Goal: Information Seeking & Learning: Learn about a topic

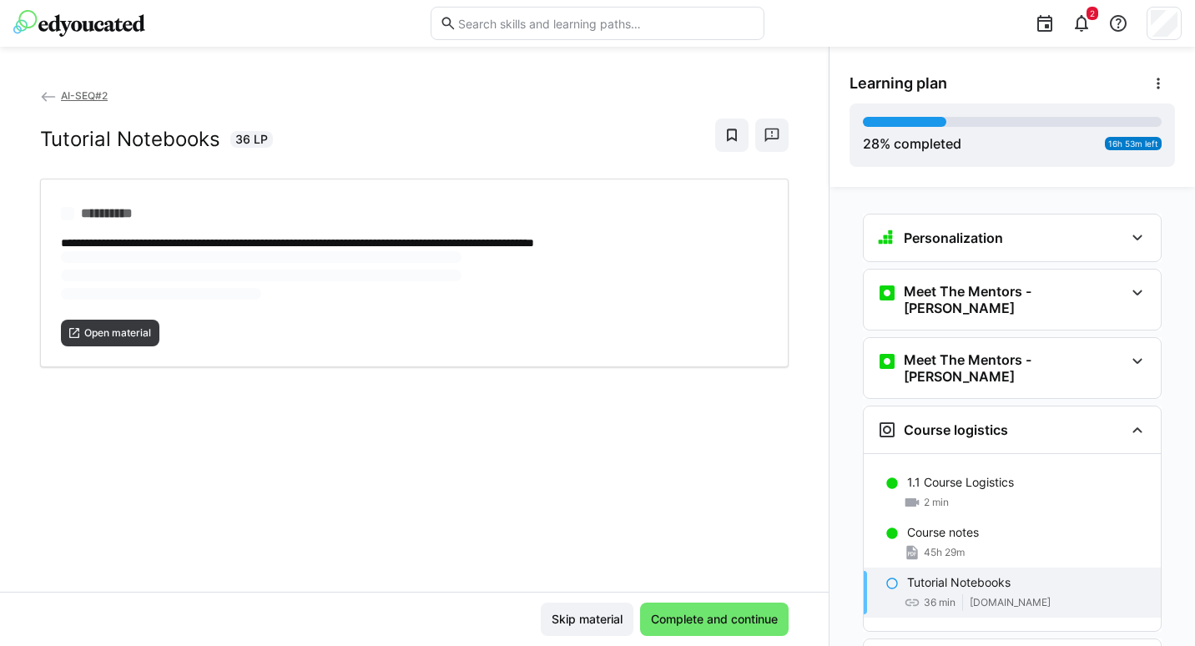
scroll to position [192, 0]
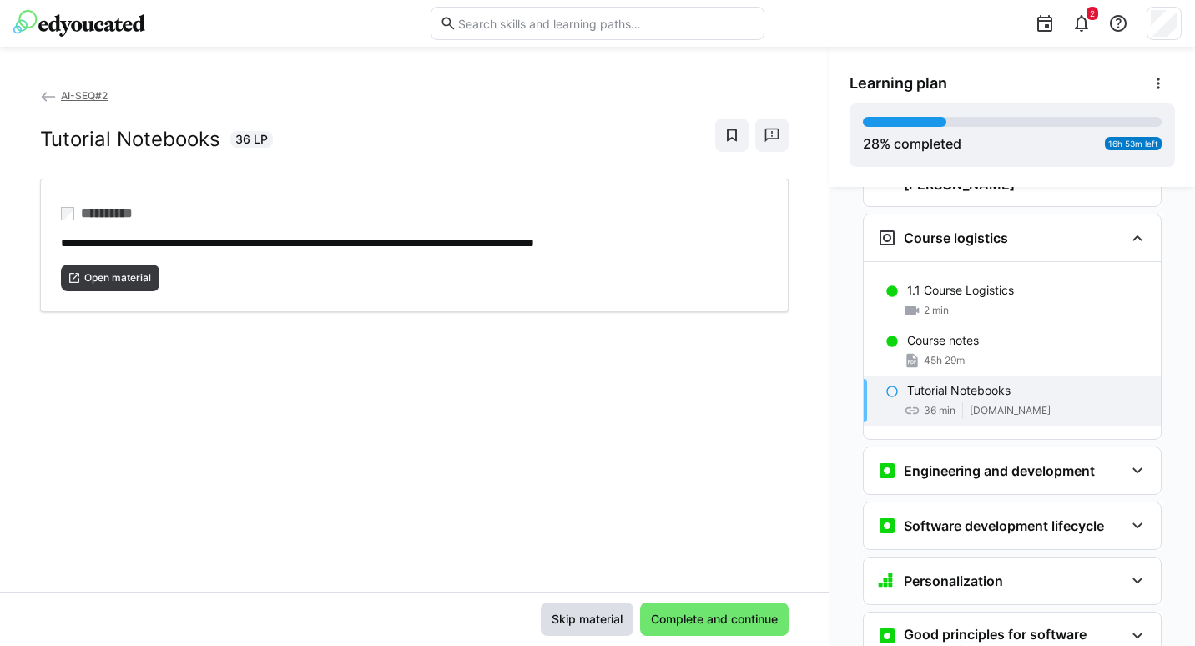
click at [592, 617] on span "Skip material" at bounding box center [587, 619] width 76 height 17
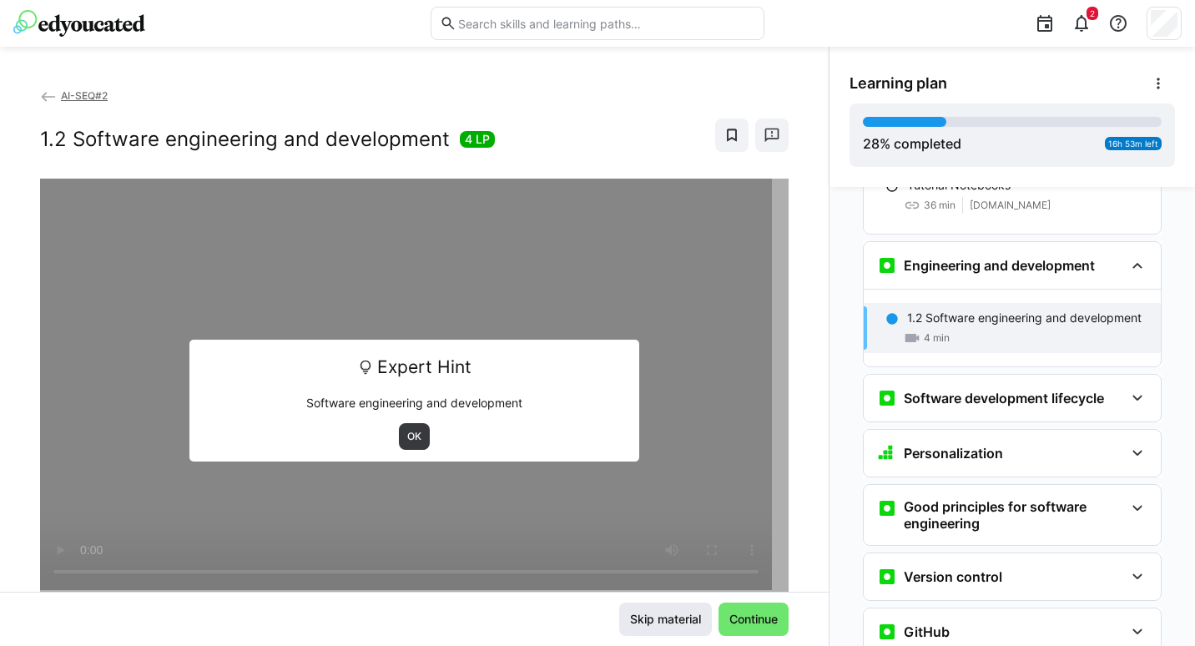
scroll to position [425, 0]
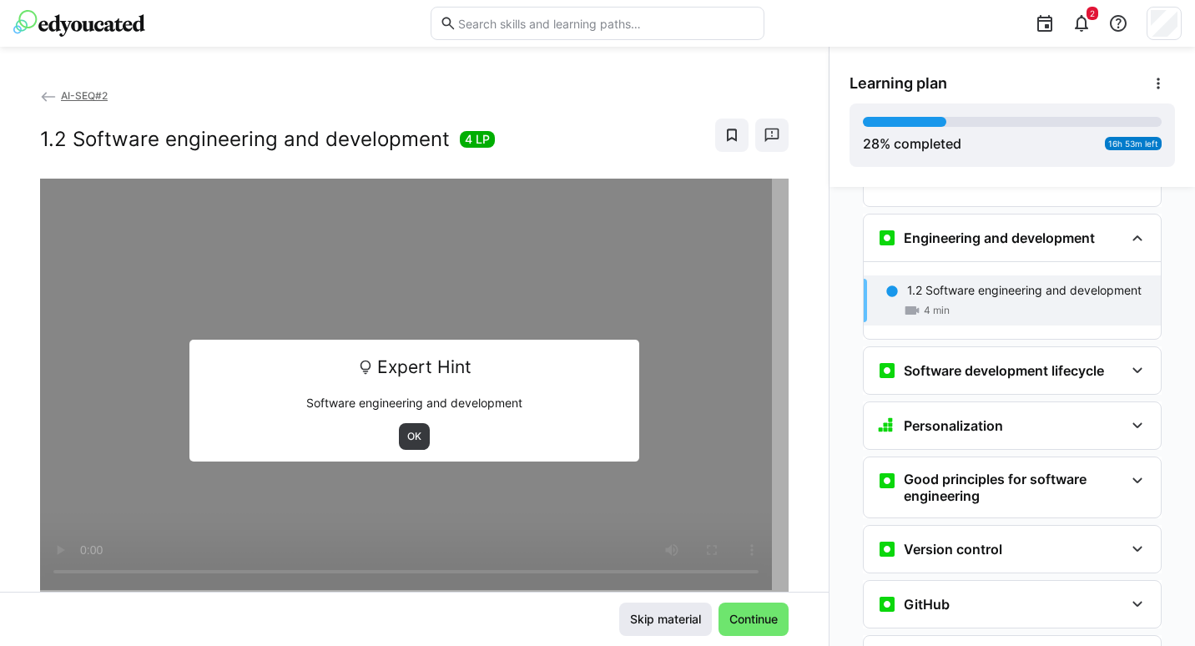
click at [592, 617] on div "Skip material Continue" at bounding box center [414, 619] width 749 height 33
drag, startPoint x: 648, startPoint y: 608, endPoint x: 646, endPoint y: 618, distance: 9.5
click at [646, 618] on span "Skip material" at bounding box center [666, 619] width 76 height 17
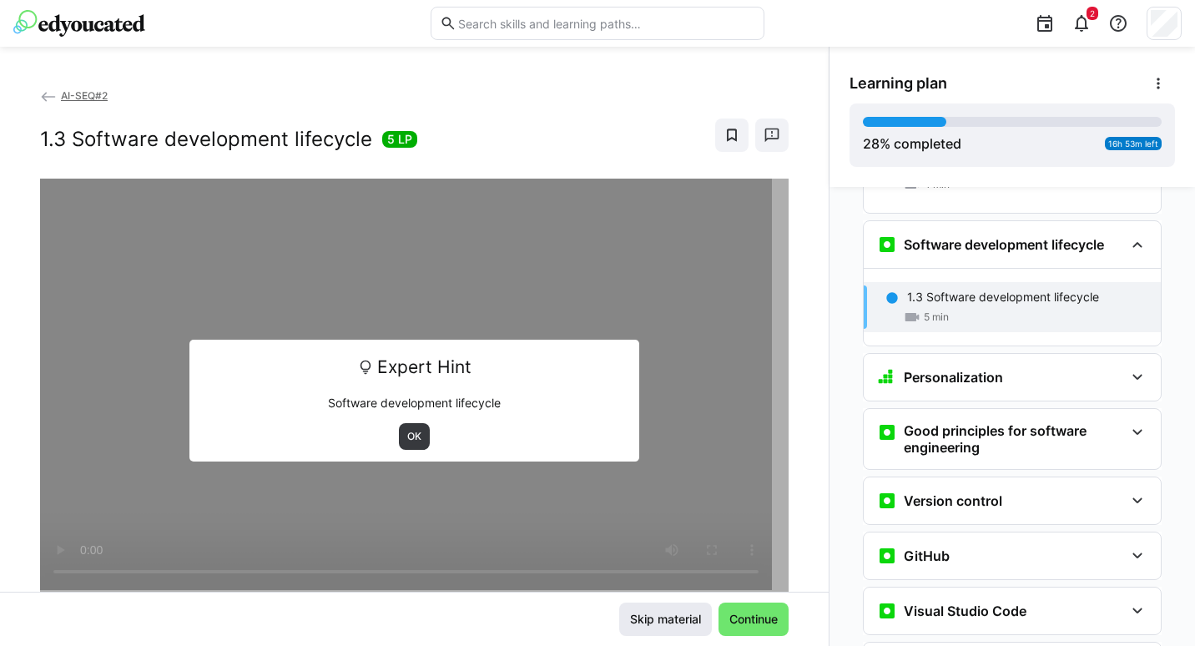
scroll to position [557, 0]
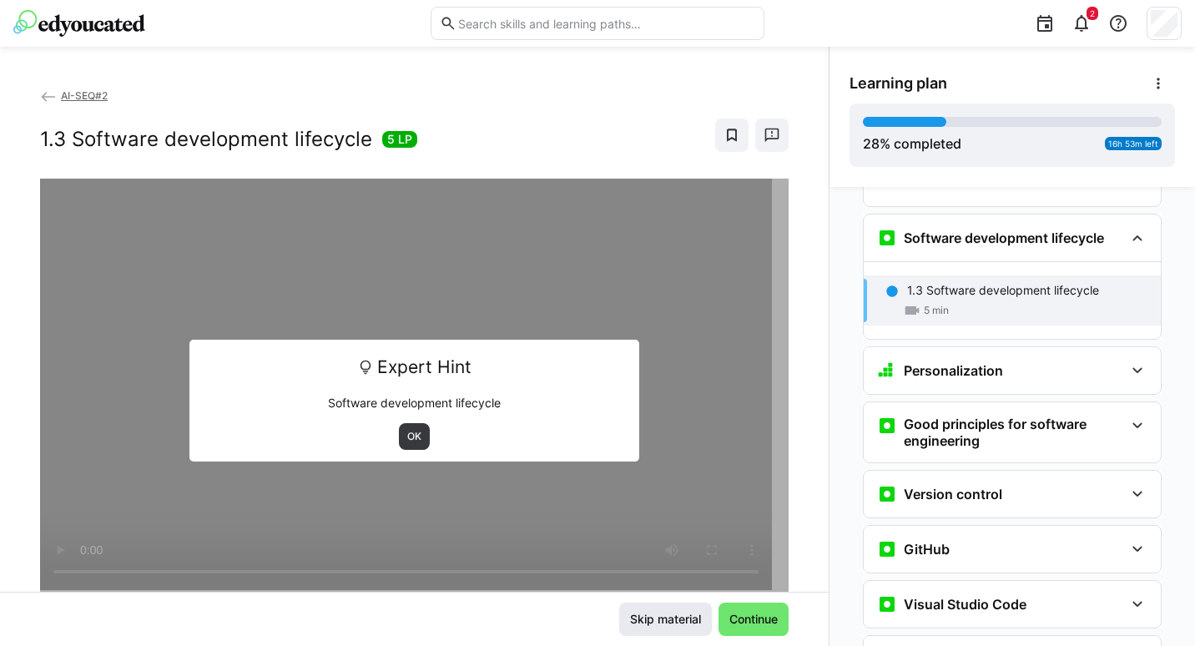
click at [646, 618] on span "Skip material" at bounding box center [666, 619] width 76 height 17
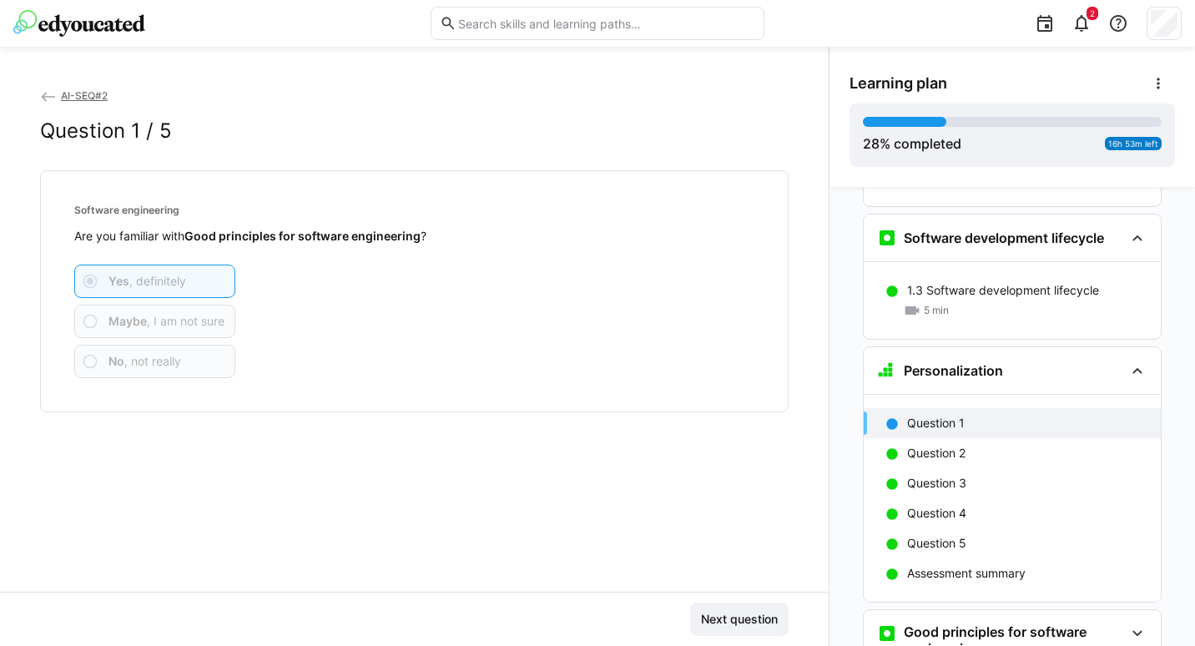
scroll to position [690, 0]
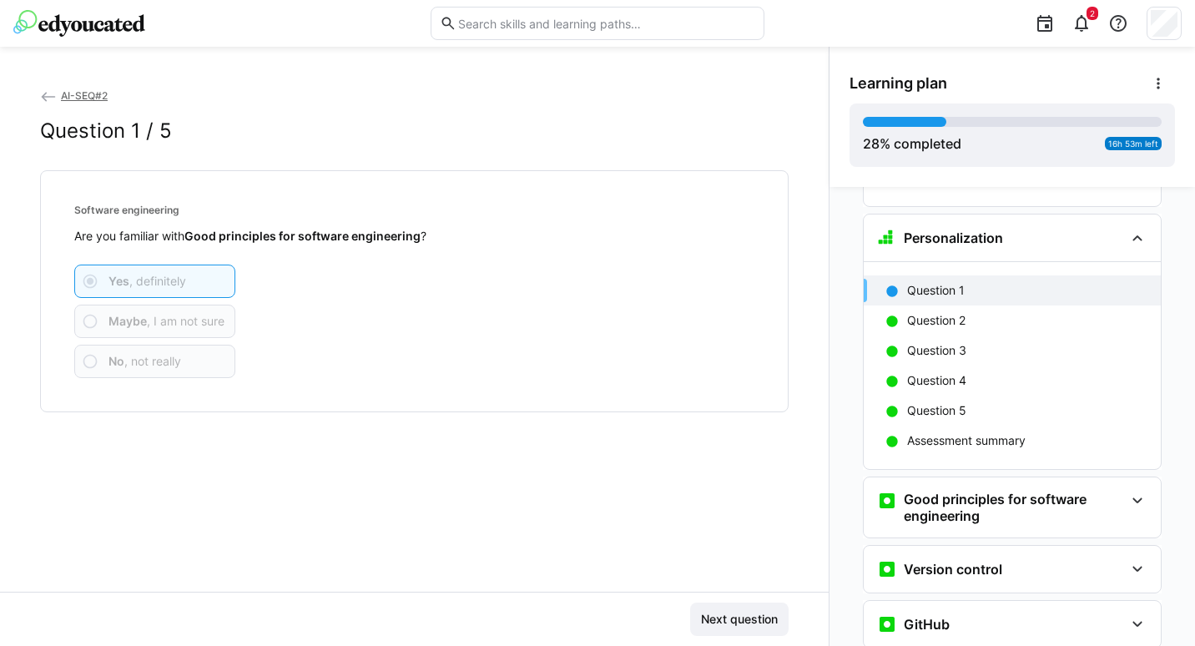
click at [646, 618] on div "Next question" at bounding box center [414, 619] width 749 height 33
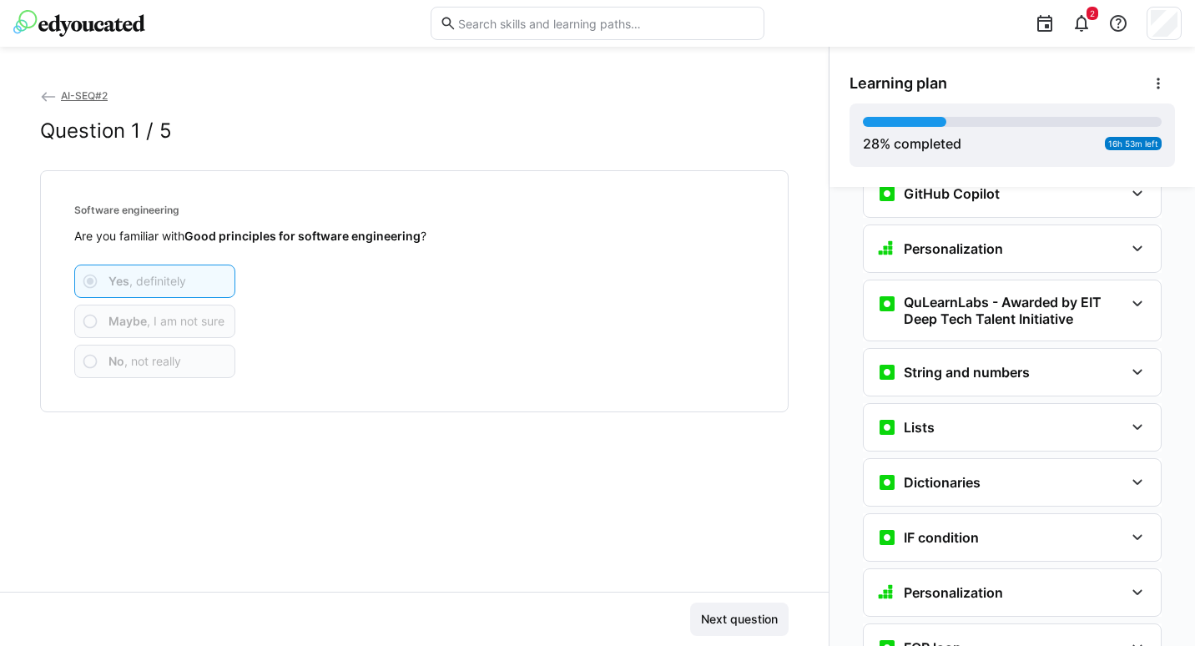
scroll to position [1306, 0]
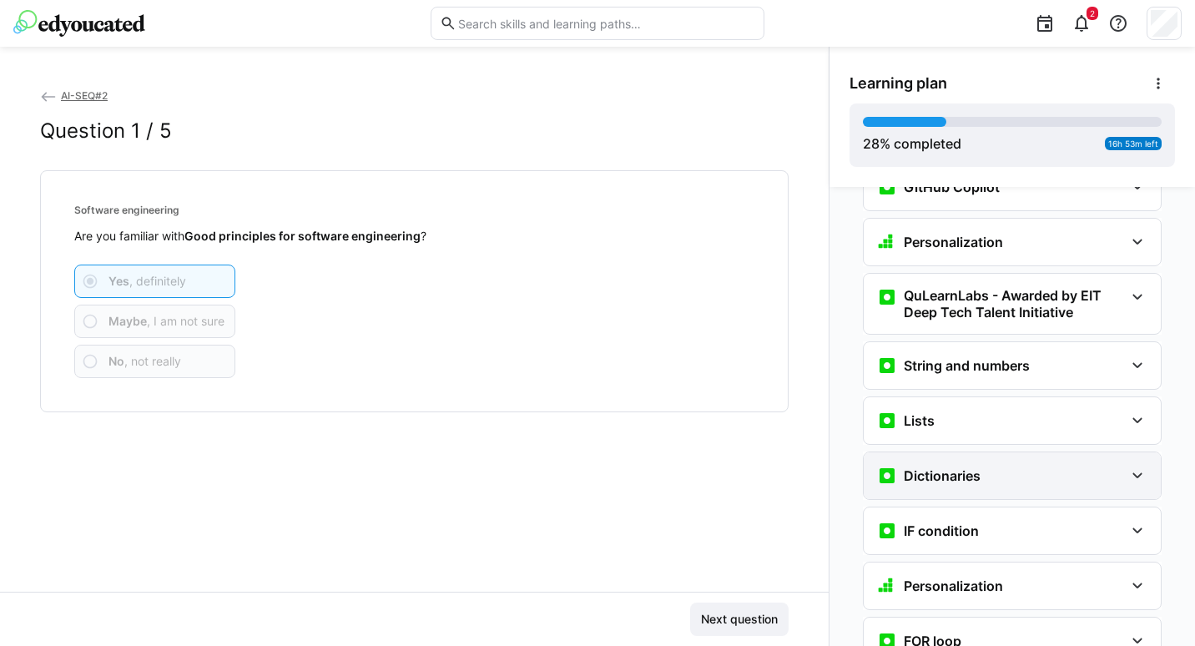
click at [1038, 466] on div "Dictionaries" at bounding box center [1000, 476] width 247 height 20
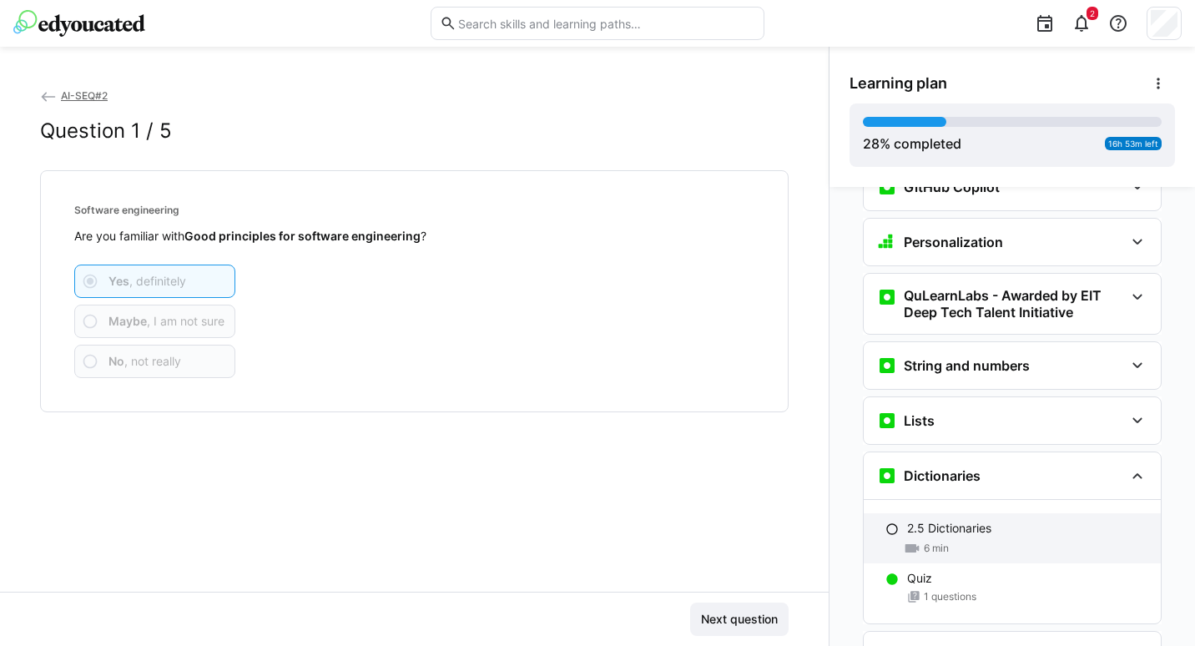
click at [936, 520] on p "2.5 Dictionaries" at bounding box center [949, 528] width 84 height 17
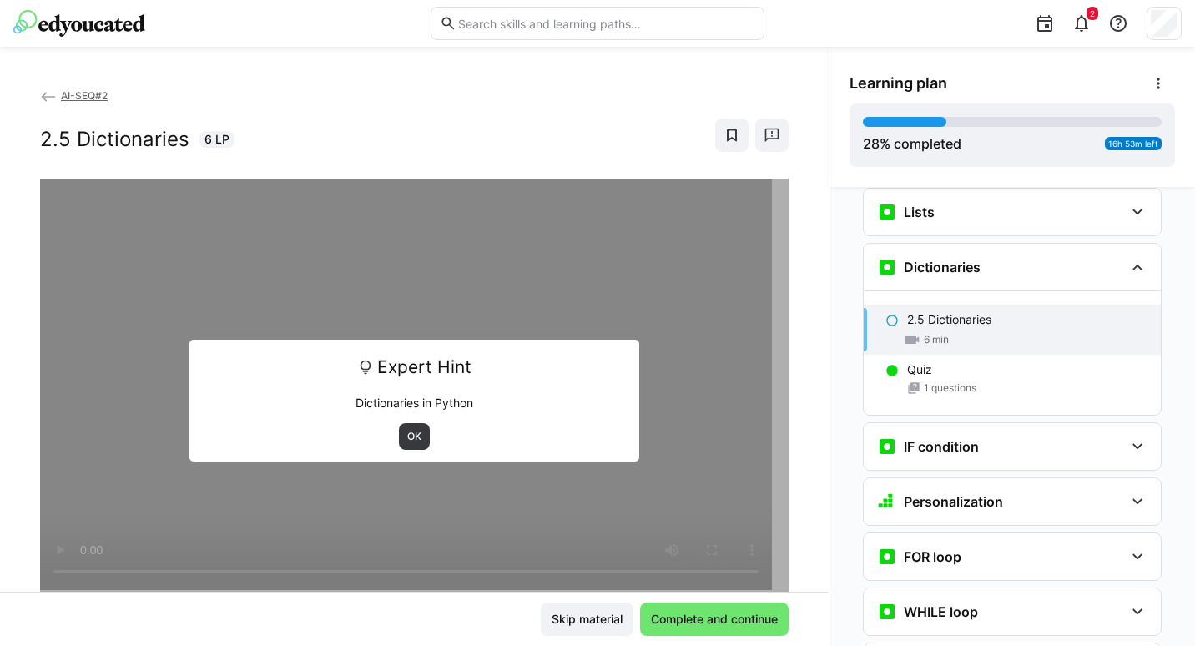
scroll to position [1544, 0]
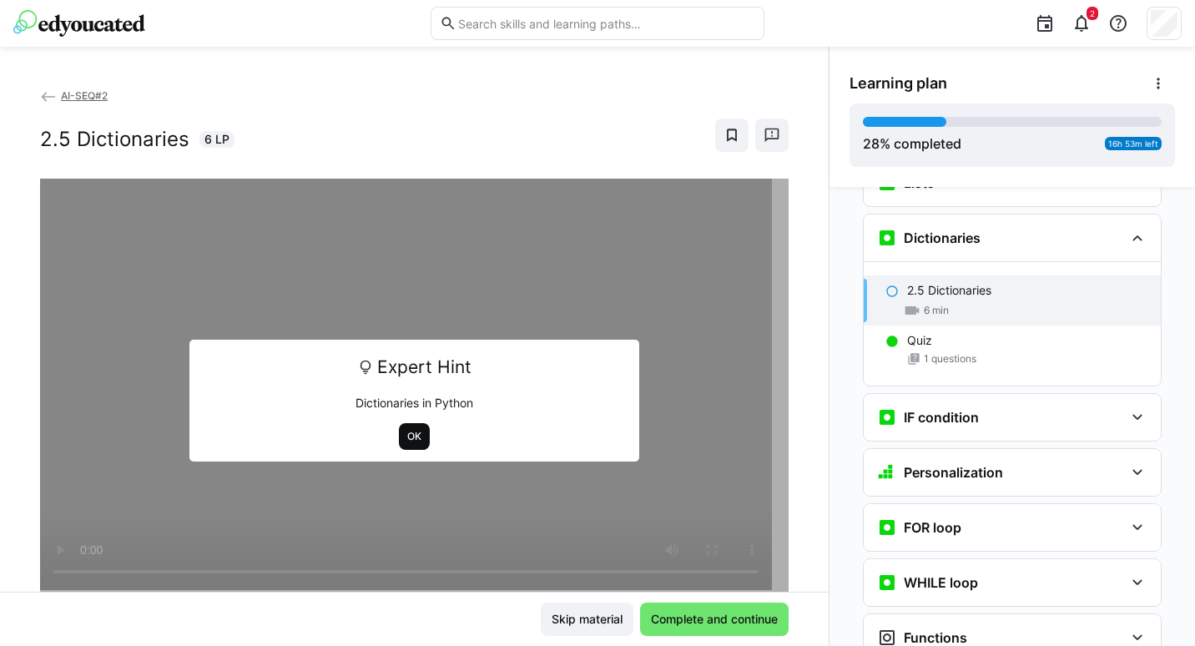
click at [407, 437] on span "OK" at bounding box center [415, 436] width 18 height 13
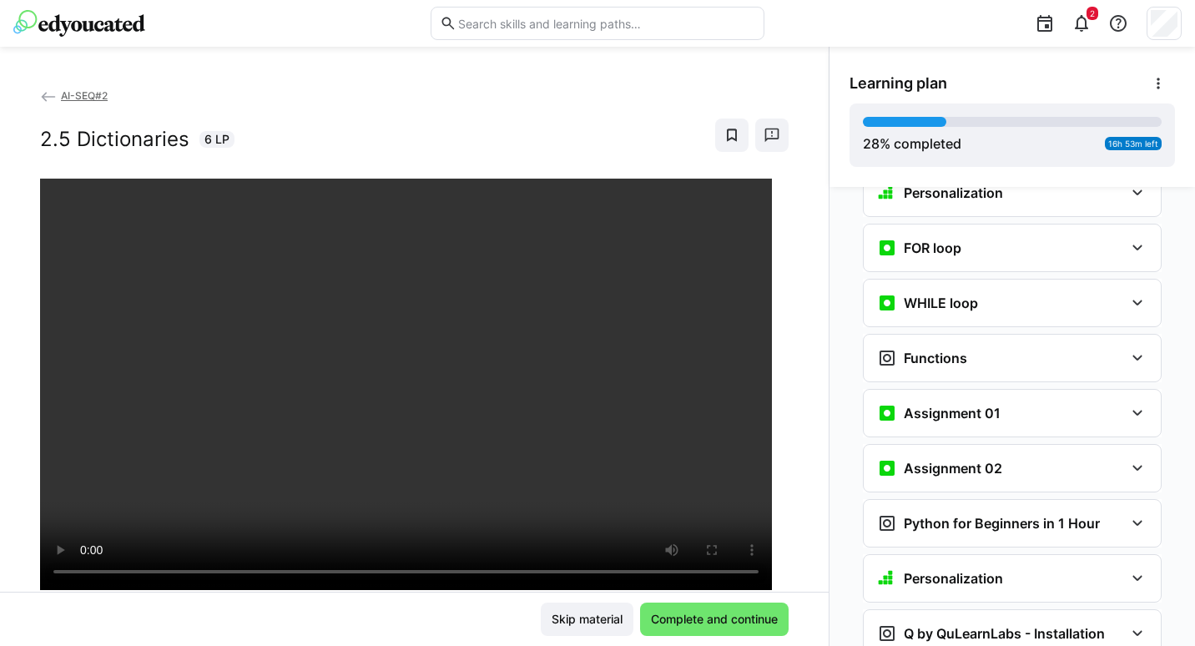
scroll to position [1836, 0]
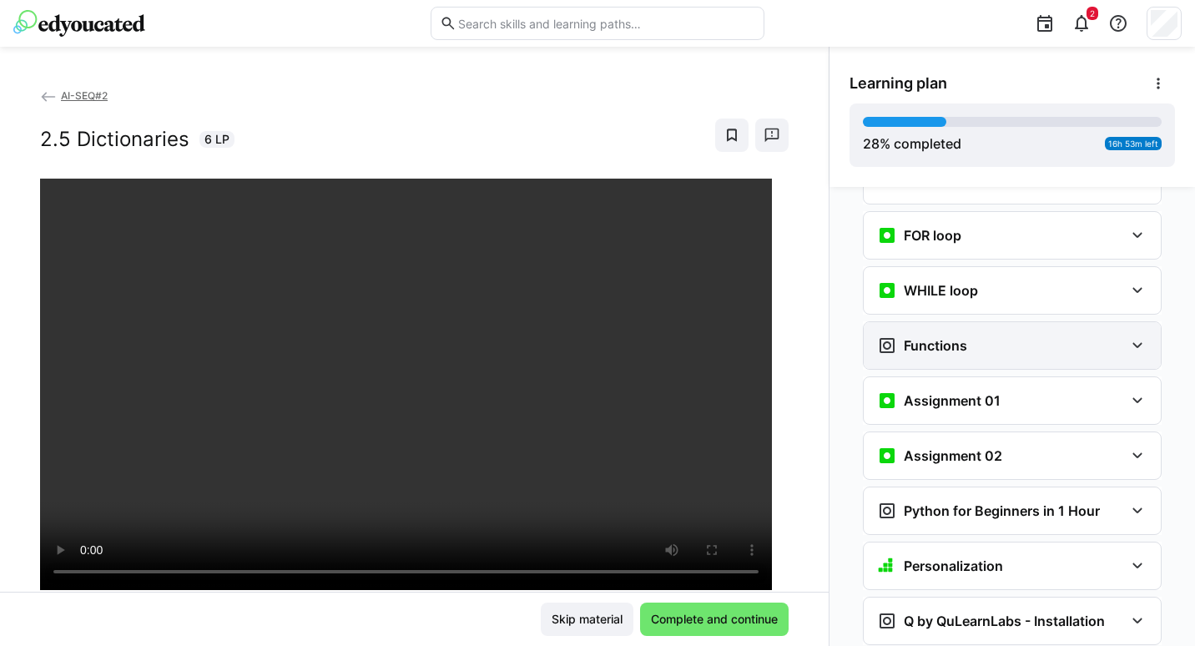
click at [1121, 331] on div "Functions" at bounding box center [1012, 345] width 297 height 47
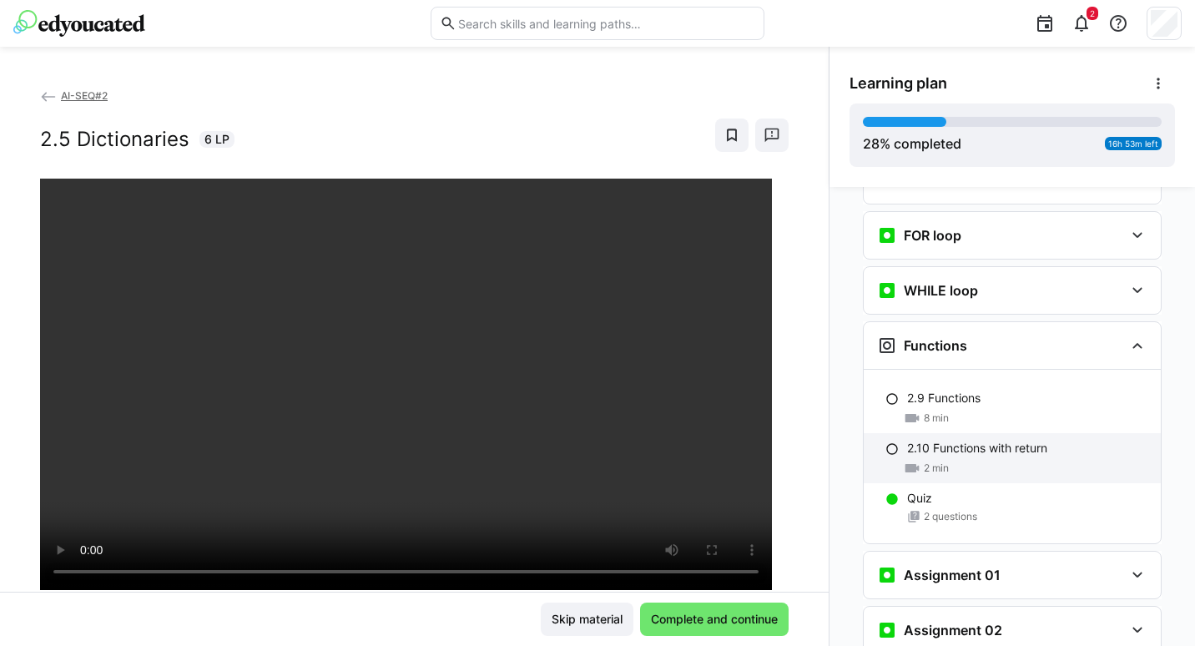
click at [944, 440] on p "2.10 Functions with return" at bounding box center [977, 448] width 140 height 17
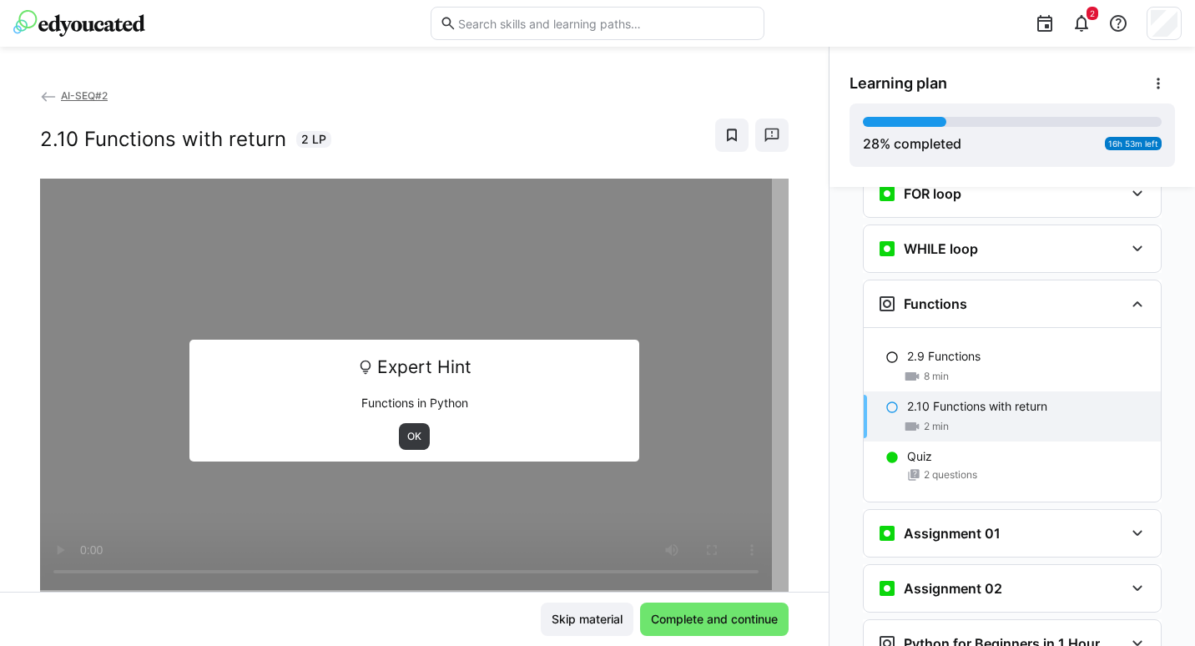
scroll to position [1944, 0]
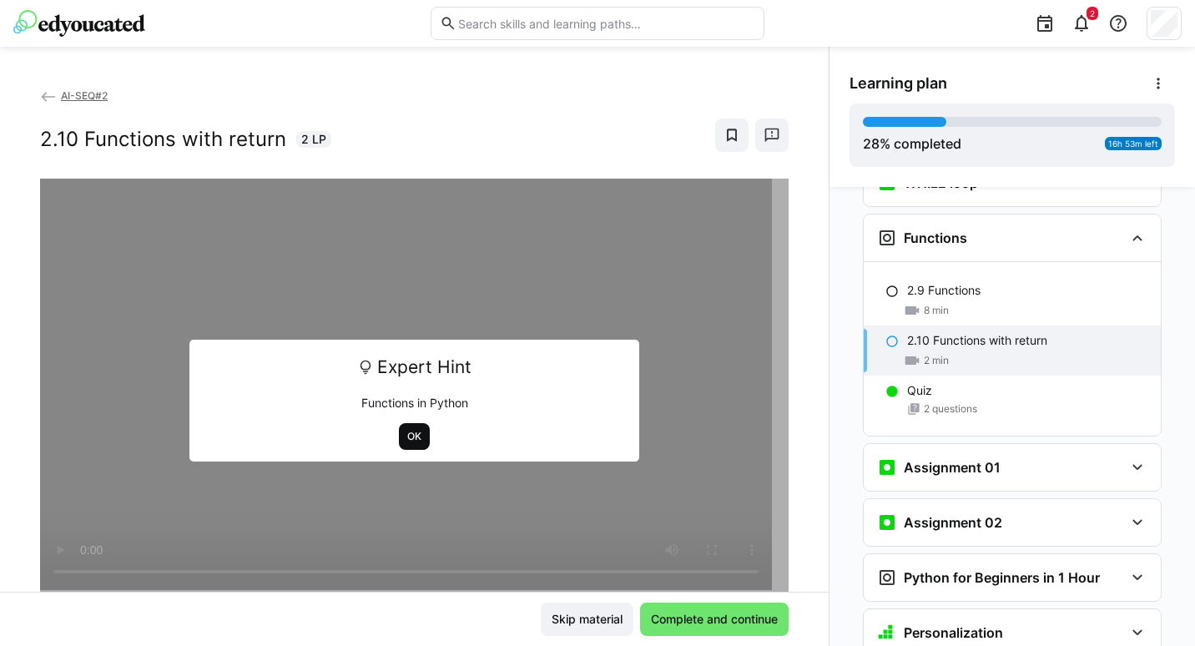
click at [406, 434] on span "OK" at bounding box center [415, 436] width 18 height 13
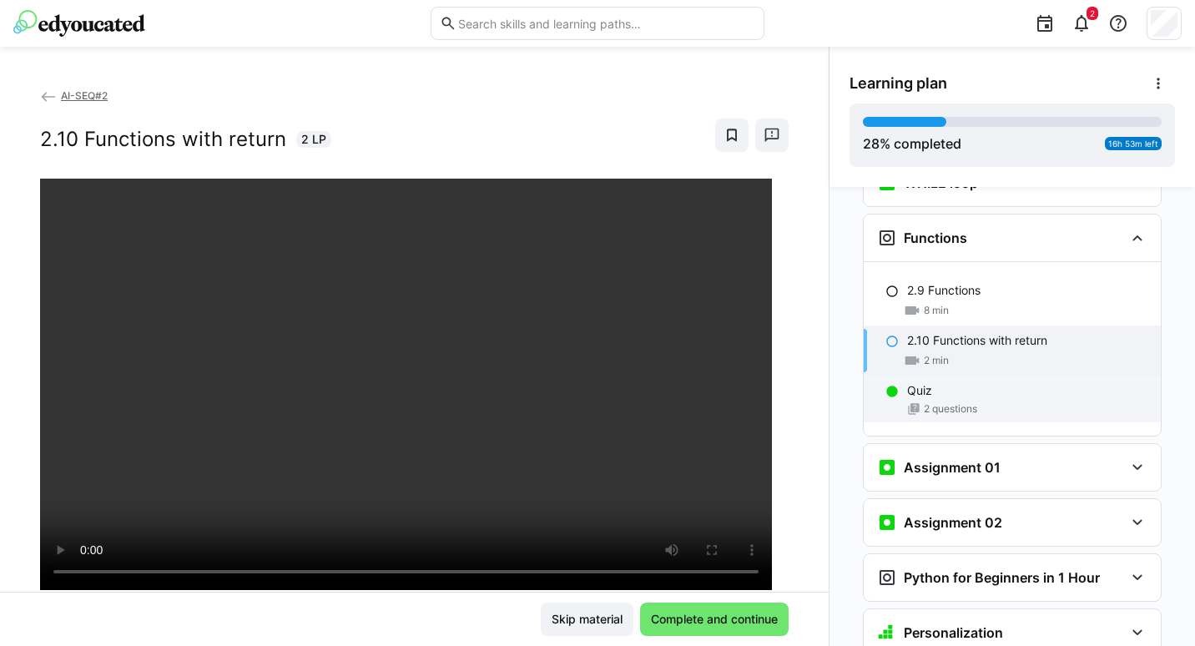
click at [935, 402] on span "2 questions" at bounding box center [950, 408] width 53 height 13
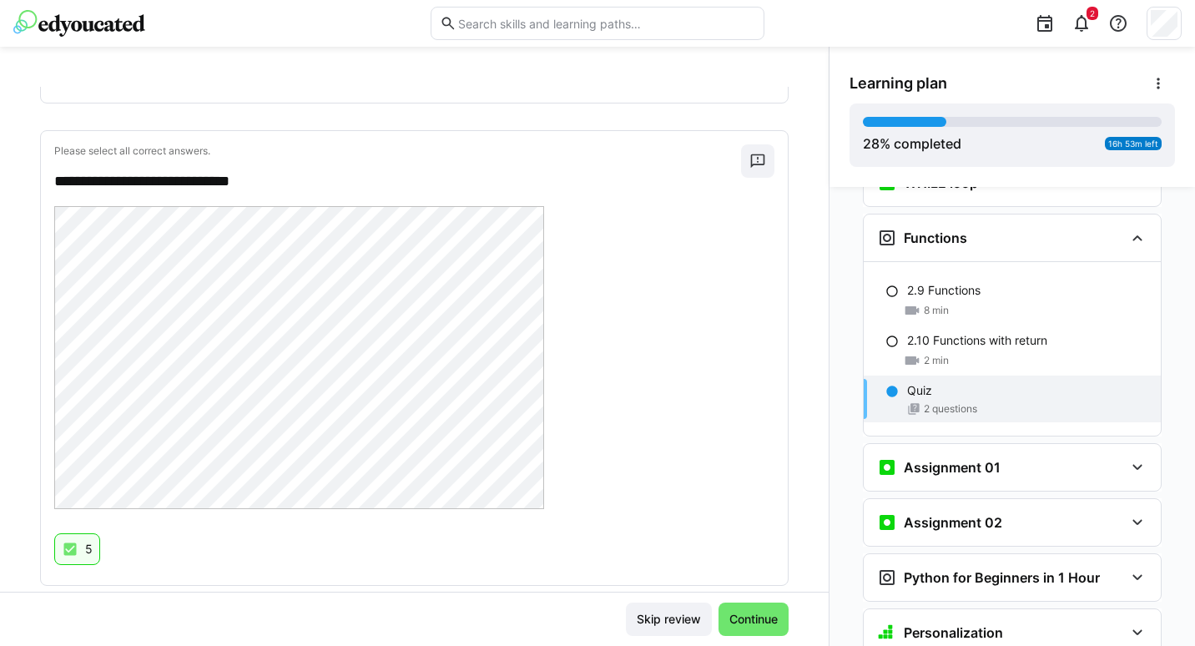
scroll to position [734, 0]
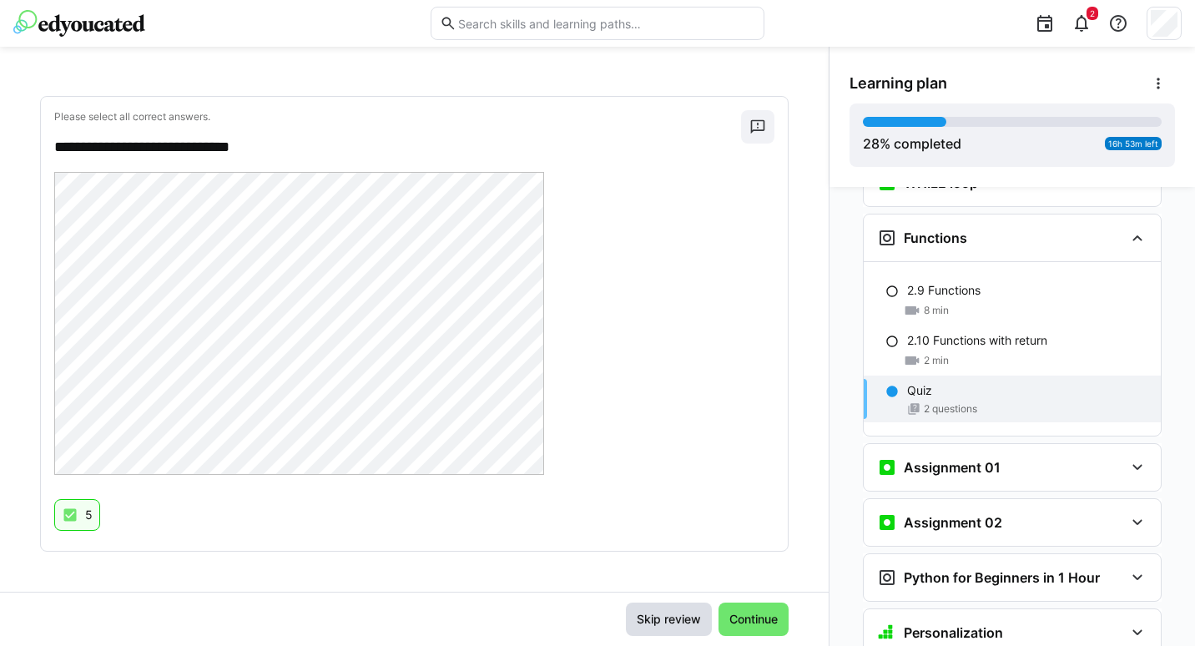
click at [672, 624] on span "Skip review" at bounding box center [668, 619] width 69 height 17
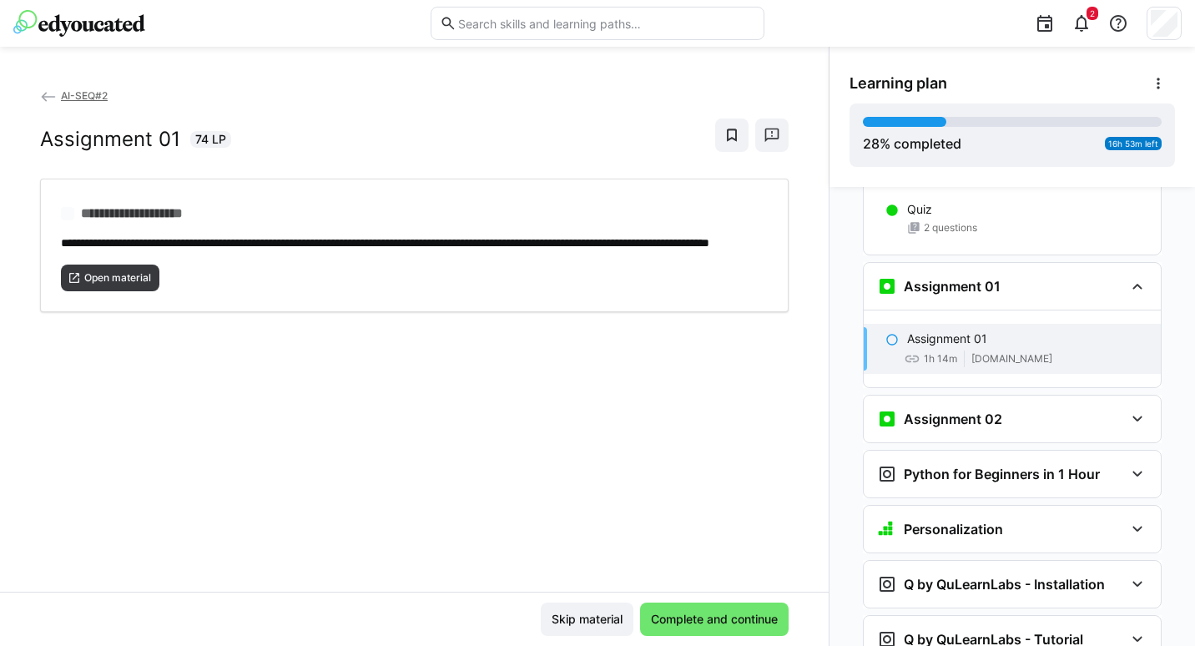
scroll to position [2173, 0]
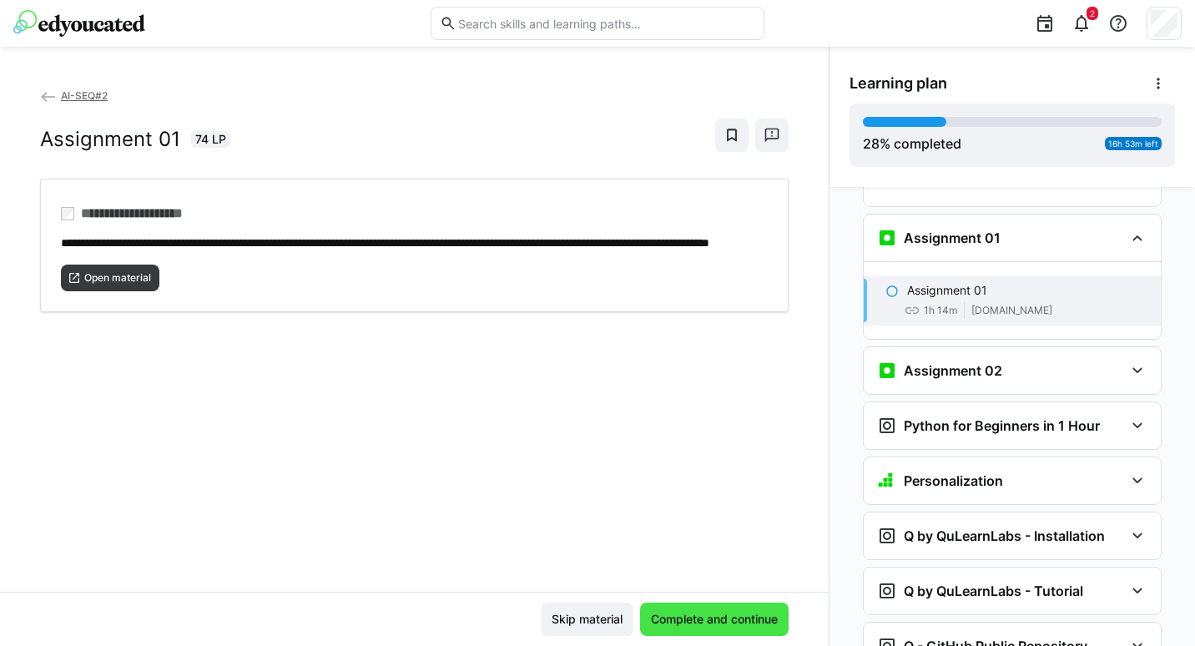
drag, startPoint x: 581, startPoint y: 623, endPoint x: 666, endPoint y: 633, distance: 85.6
click at [666, 633] on div "Skip material Complete and continue" at bounding box center [665, 619] width 248 height 33
click at [670, 622] on span "Complete and continue" at bounding box center [714, 619] width 132 height 17
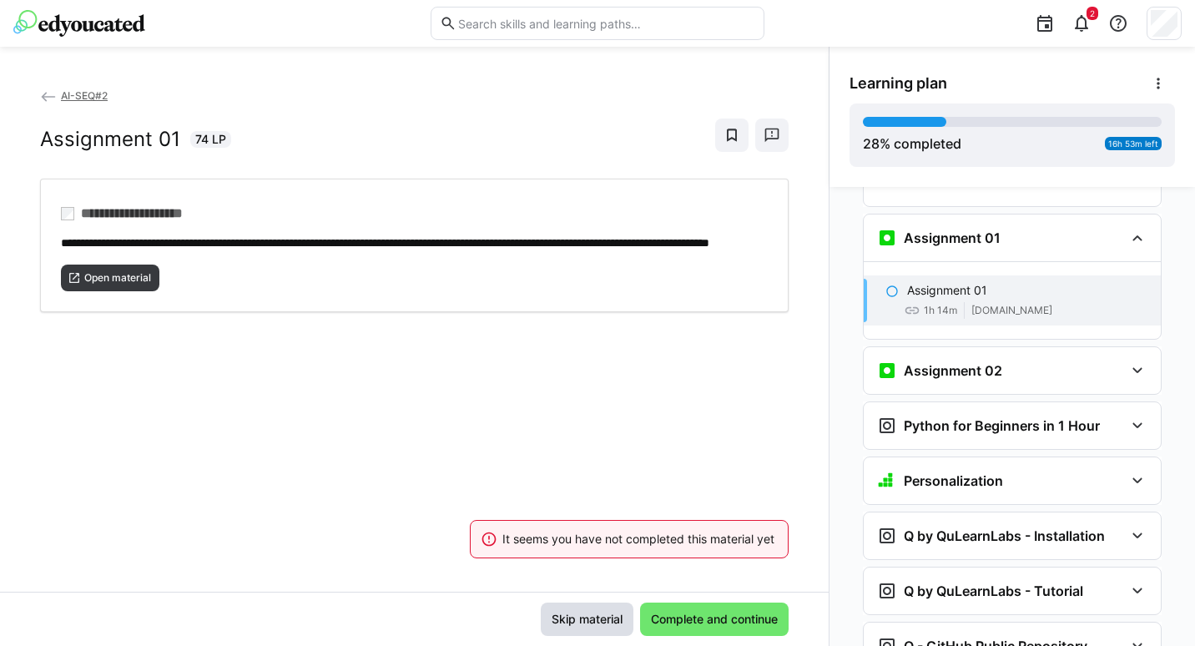
click at [587, 623] on span "Skip material" at bounding box center [587, 619] width 76 height 17
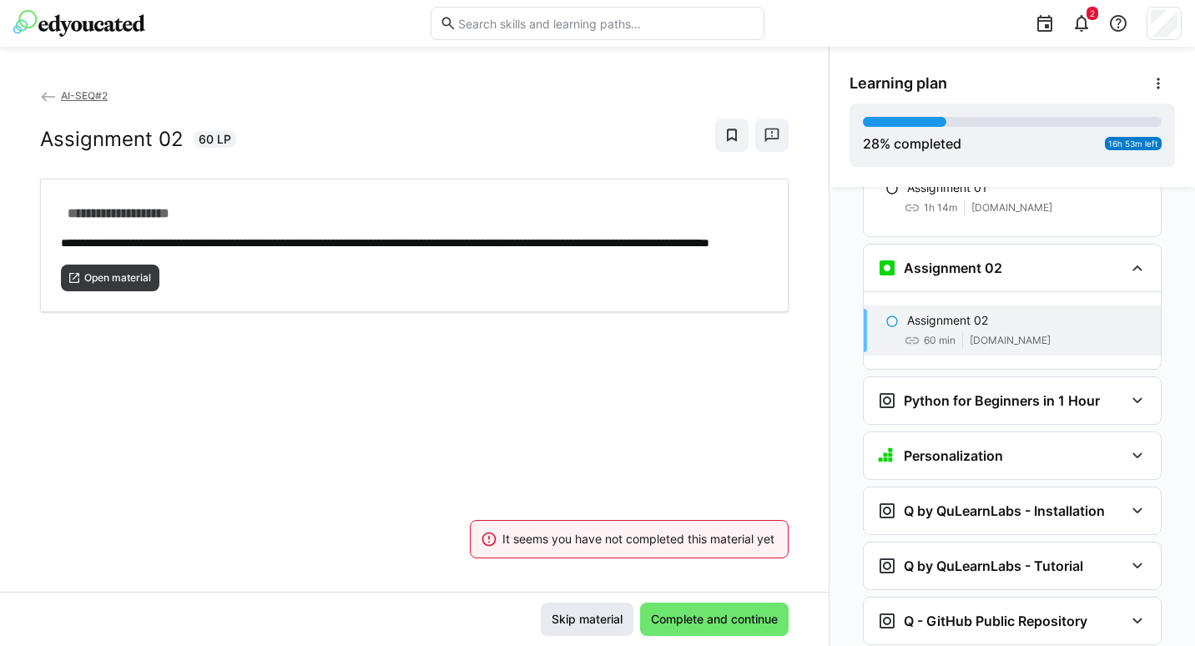
scroll to position [2306, 0]
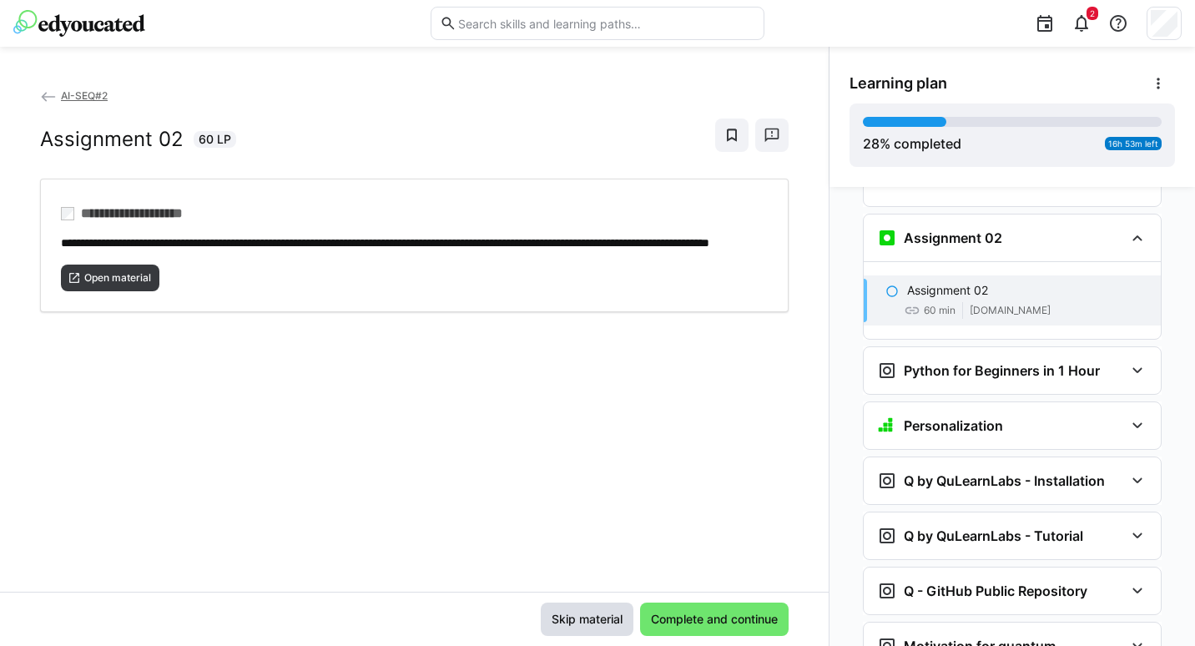
click at [587, 623] on span "Skip material" at bounding box center [587, 619] width 76 height 17
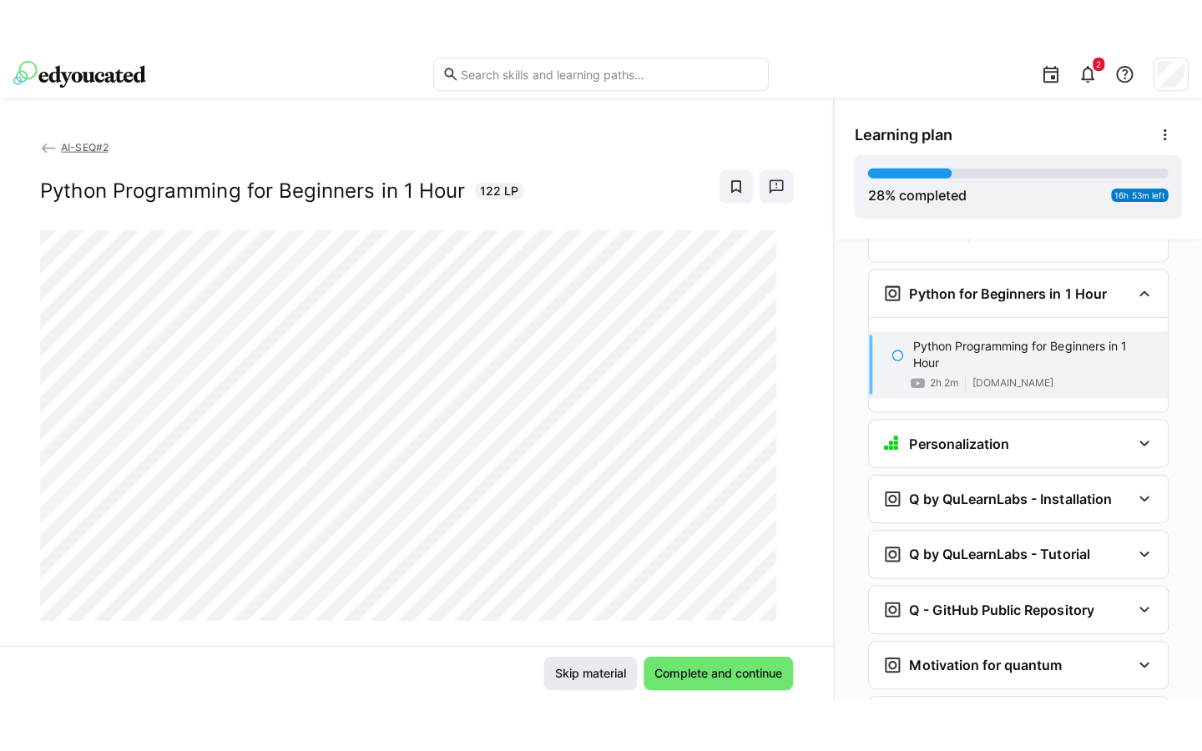
scroll to position [2438, 0]
